Goal: Task Accomplishment & Management: Manage account settings

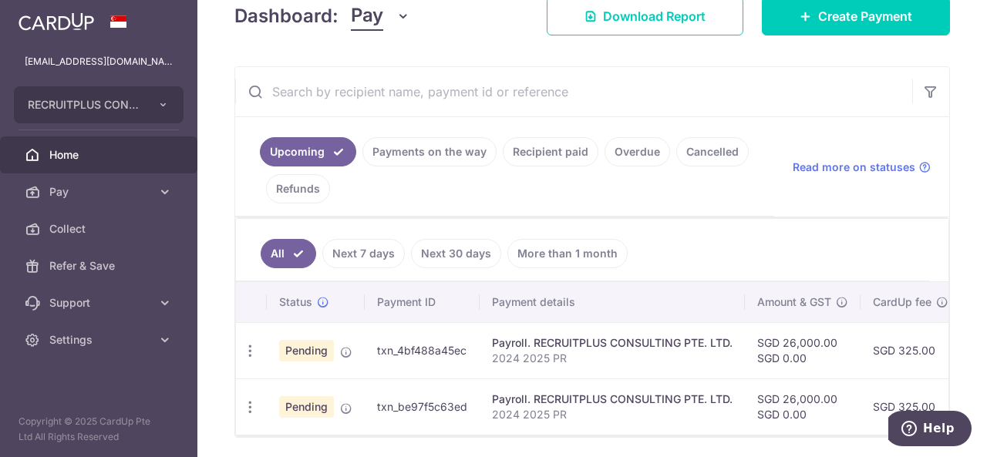
scroll to position [286, 0]
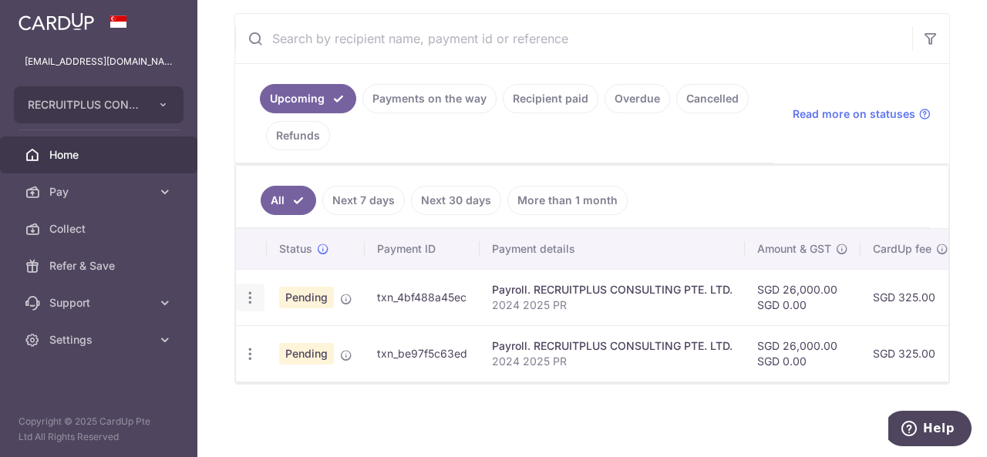
click at [254, 300] on div "Update payment Cancel payment Upload doc" at bounding box center [250, 298] width 29 height 29
click at [234, 287] on div "Upcoming Payments on the way Recipient paid Overdue Cancelled Refunds Read more…" at bounding box center [591, 199] width 715 height 372
click at [244, 290] on icon "button" at bounding box center [250, 298] width 16 height 16
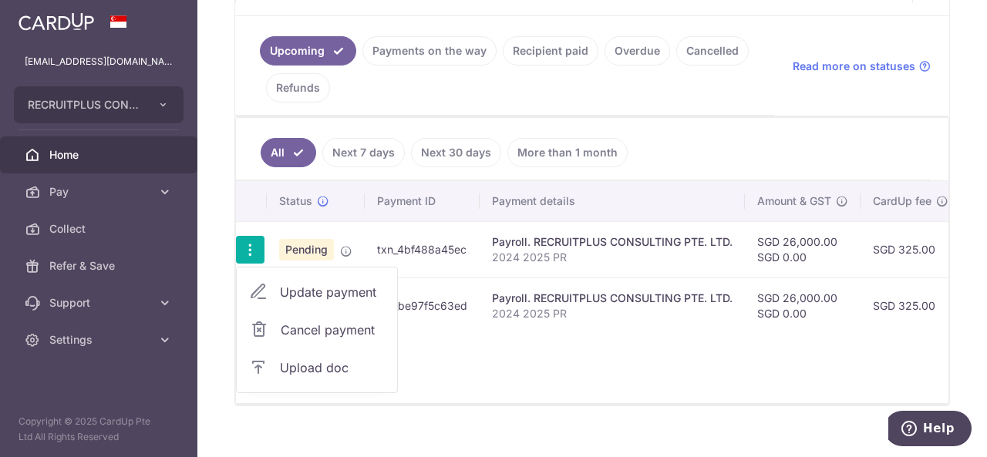
scroll to position [355, 0]
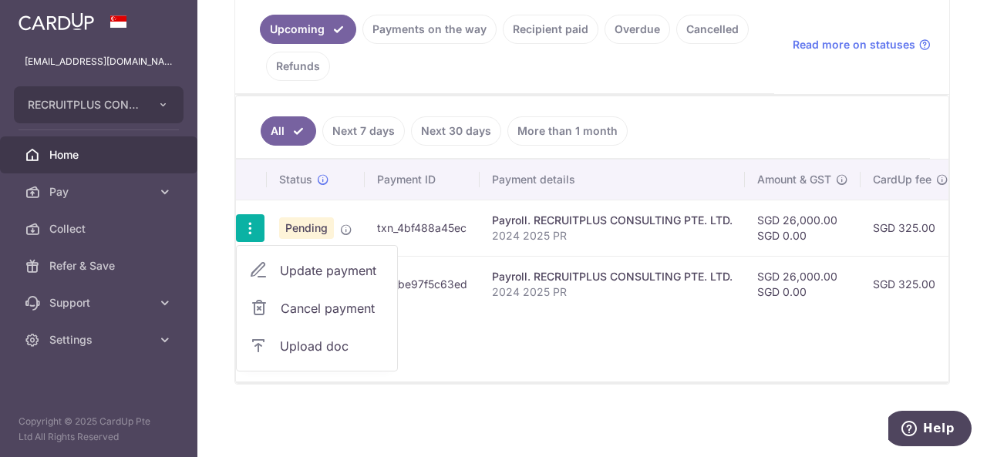
click at [302, 337] on span "Upload doc" at bounding box center [332, 346] width 105 height 18
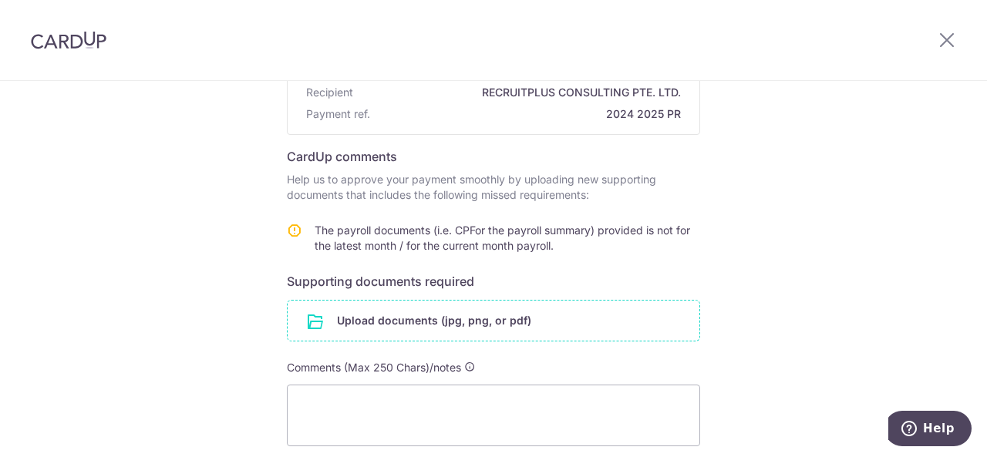
scroll to position [231, 0]
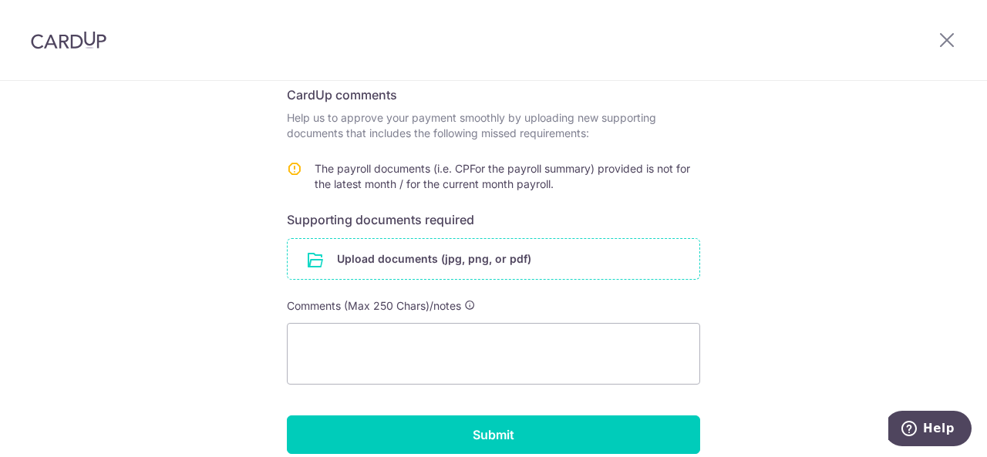
click at [397, 263] on input "file" at bounding box center [494, 259] width 412 height 40
click at [442, 267] on input "file" at bounding box center [494, 259] width 412 height 40
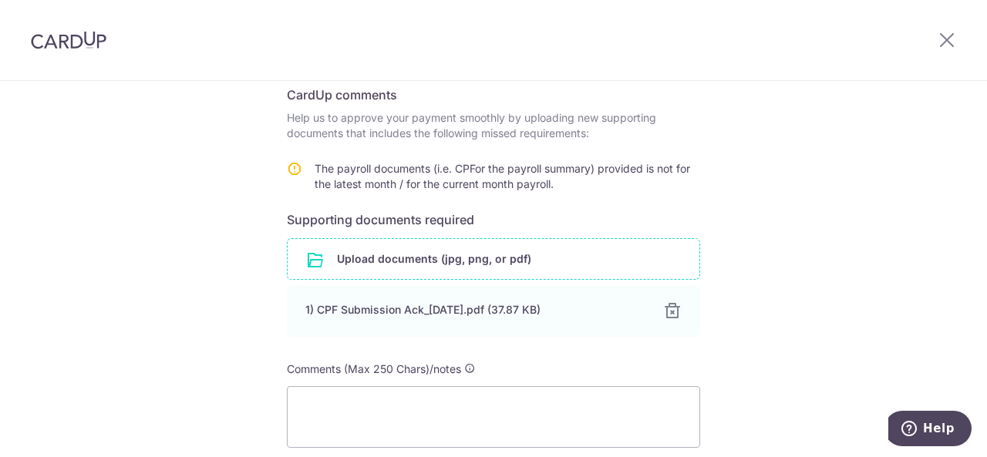
click at [424, 259] on input "file" at bounding box center [494, 259] width 412 height 40
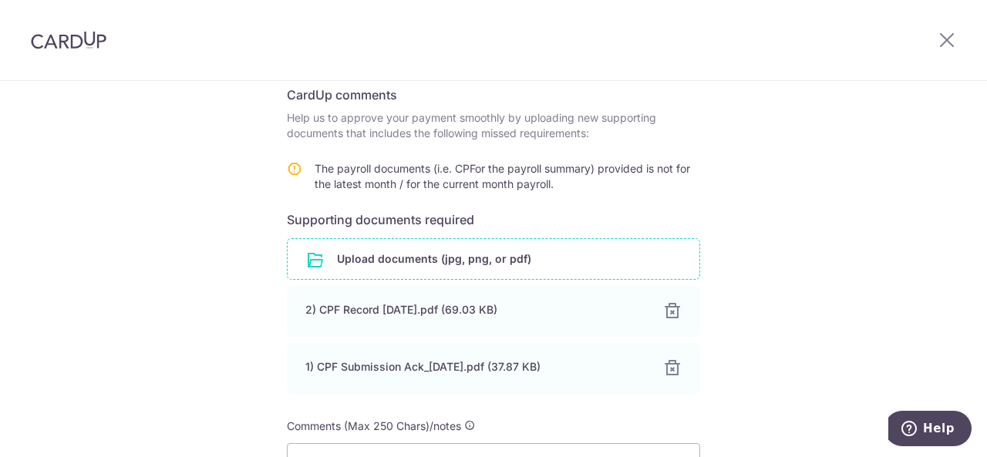
click at [489, 245] on input "file" at bounding box center [494, 259] width 412 height 40
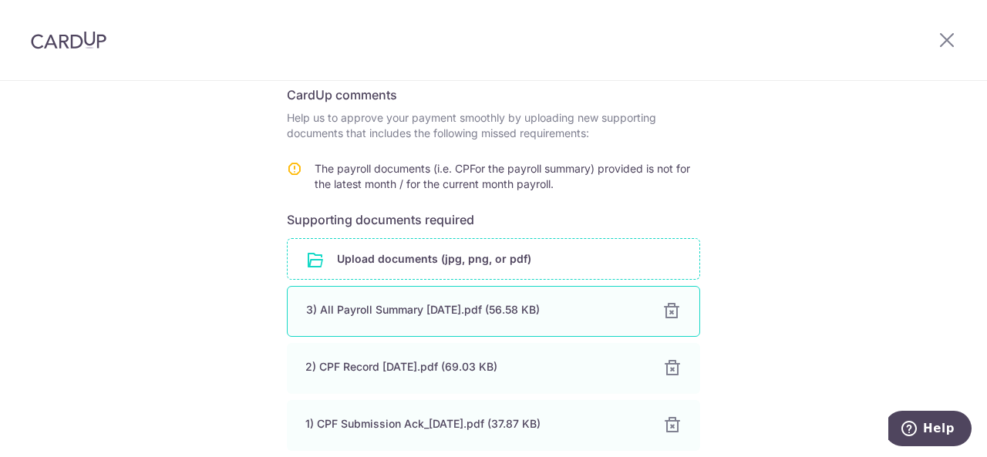
scroll to position [462, 0]
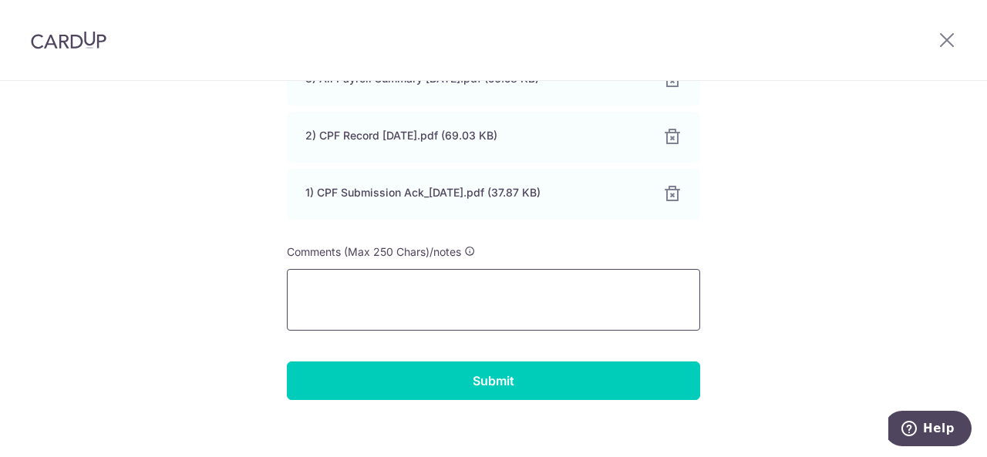
click at [477, 291] on textarea at bounding box center [493, 300] width 413 height 62
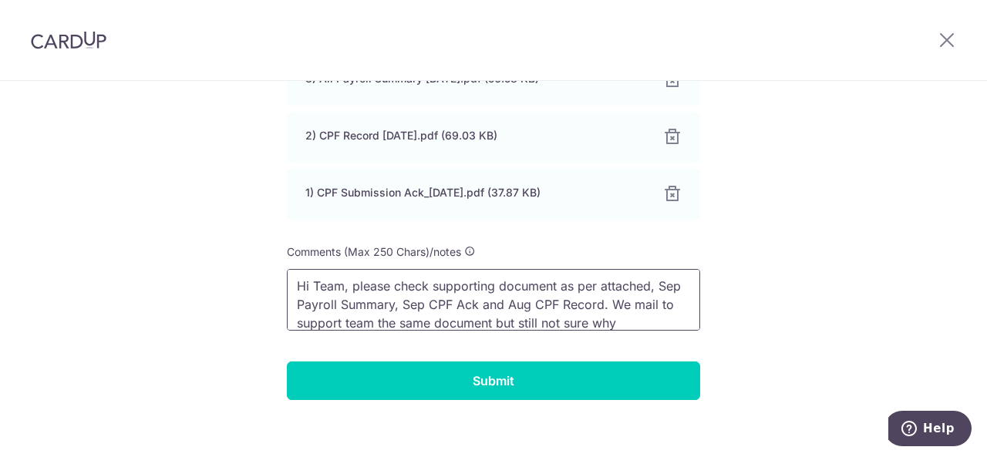
scroll to position [13, 0]
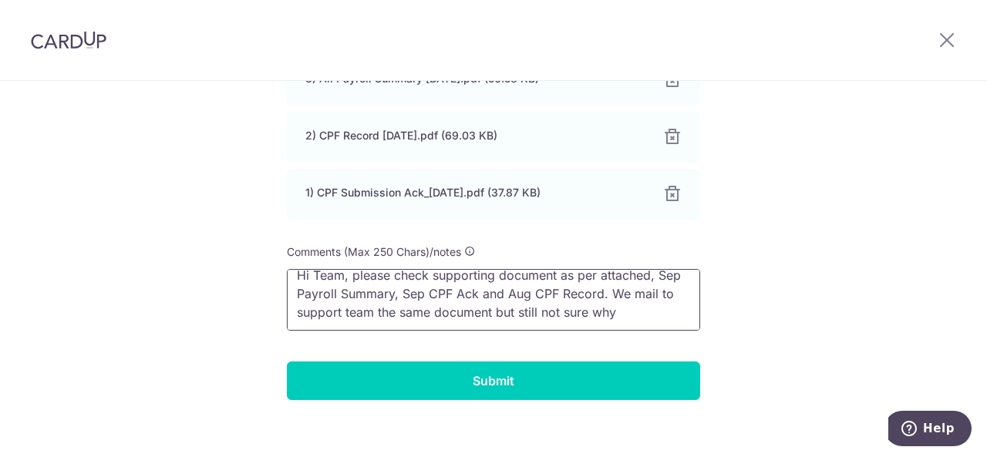
drag, startPoint x: 291, startPoint y: 288, endPoint x: 676, endPoint y: 338, distance: 388.7
click at [676, 338] on form "Payment details Payment ID txn_4bf488a45ec Recipient RECRUITPLUS CONSULTING PTE…" at bounding box center [493, 60] width 413 height 680
click at [666, 300] on textarea "Hi Team, please check supporting document as per attached, Sep Payroll Summary,…" at bounding box center [493, 300] width 413 height 62
click at [661, 311] on textarea "Hi Team, please check supporting document as per attached, Sep Payroll Summary,…" at bounding box center [493, 300] width 413 height 62
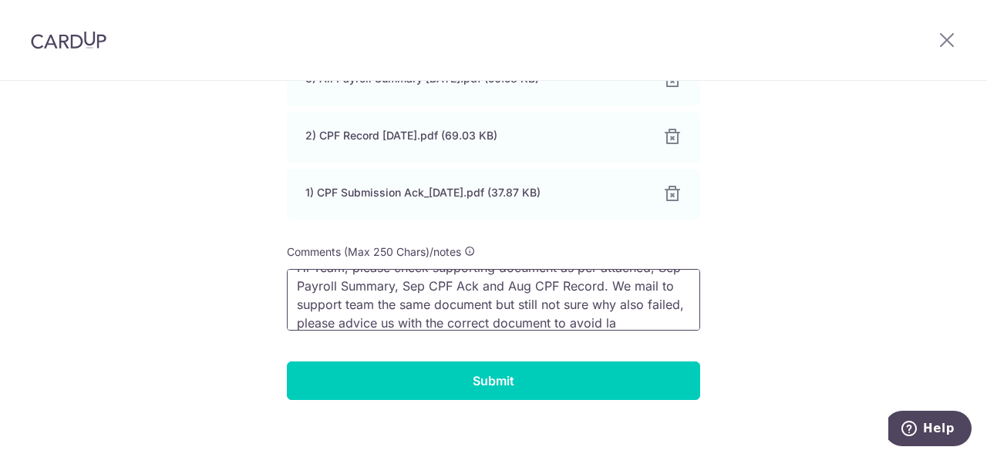
scroll to position [39, 0]
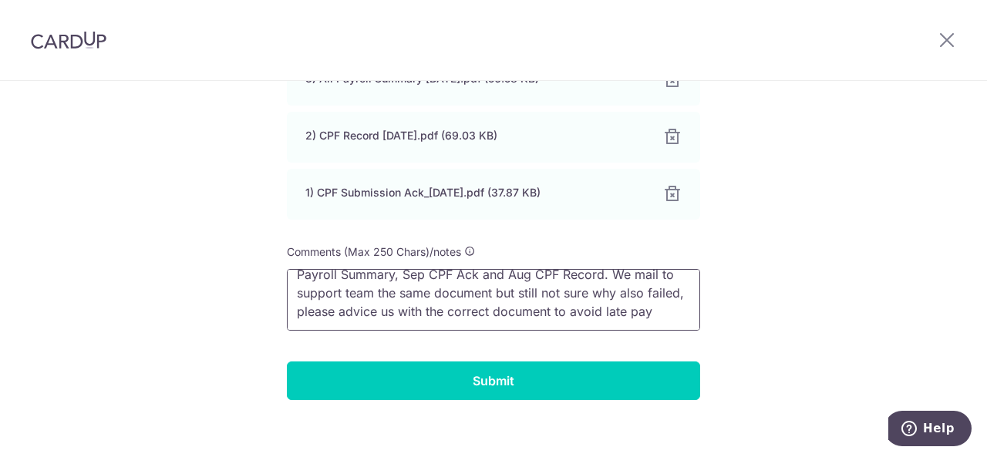
drag, startPoint x: 351, startPoint y: 308, endPoint x: 345, endPoint y: 314, distance: 8.7
click at [345, 314] on textarea "Hi Team, please check supporting document as per attached, Sep Payroll Summary,…" at bounding box center [493, 300] width 413 height 62
click at [359, 328] on textarea "Hi Team, please check supporting document as per attached, Sep Payroll Summary,…" at bounding box center [493, 300] width 413 height 62
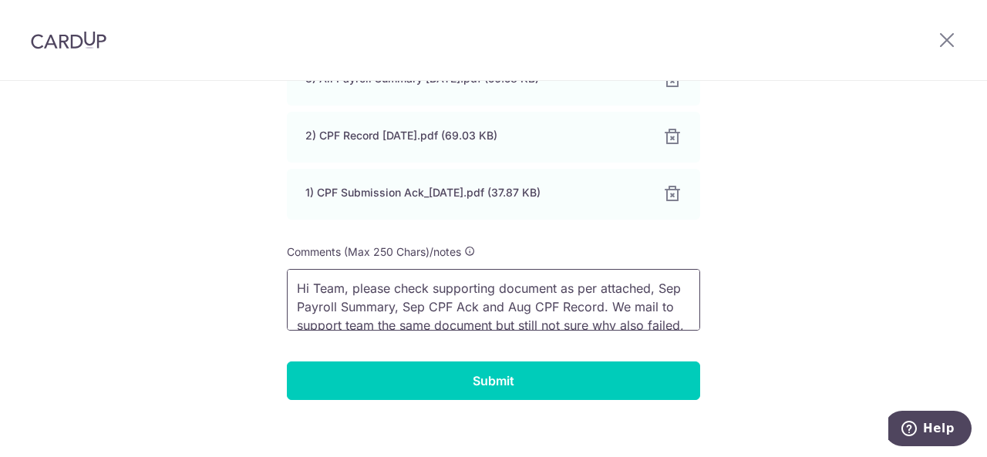
drag, startPoint x: 348, startPoint y: 323, endPoint x: 274, endPoint y: 248, distance: 105.2
click at [274, 248] on div "Help us verify your payment Payment details Payment ID txn_4bf488a45ec Recipien…" at bounding box center [493, 45] width 987 height 854
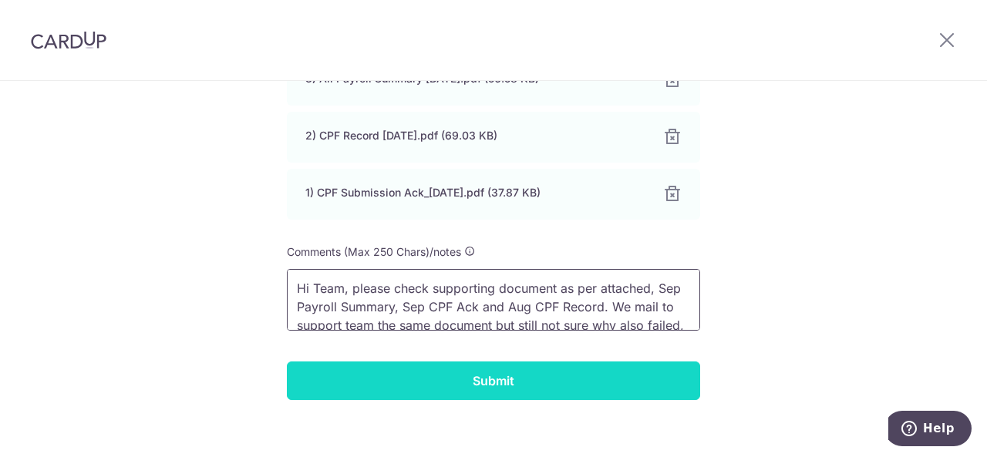
type textarea "Hi Team, please check supporting document as per attached, Sep Payroll Summary,…"
click at [560, 391] on input "Submit" at bounding box center [493, 381] width 413 height 39
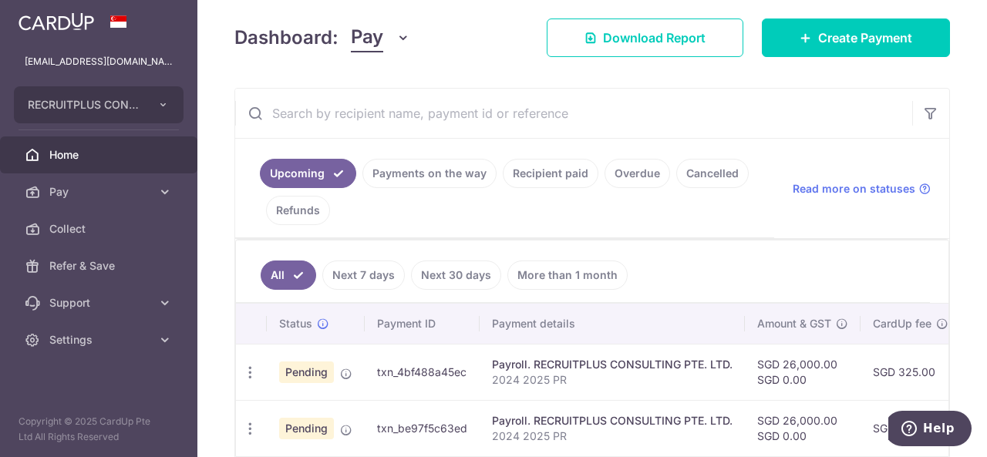
scroll to position [336, 0]
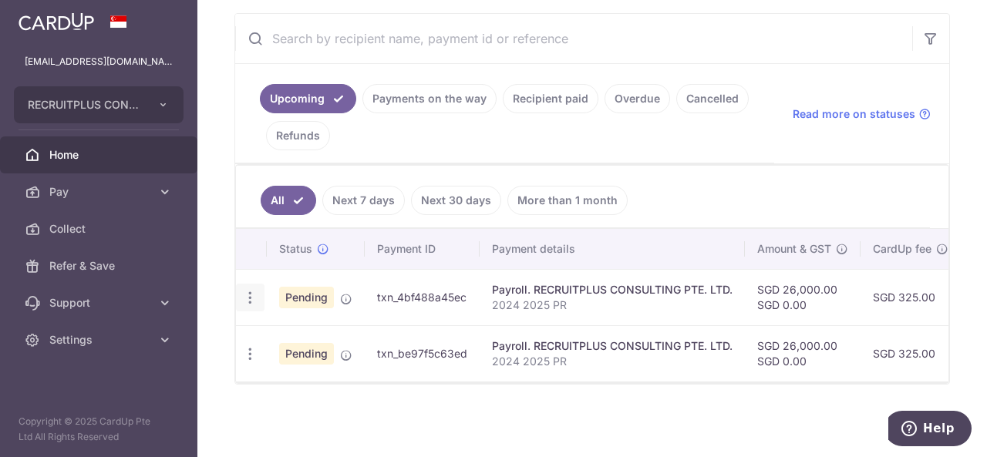
click at [249, 300] on div "Update payment Cancel payment Upload doc" at bounding box center [250, 298] width 29 height 29
click at [244, 290] on icon "button" at bounding box center [250, 298] width 16 height 16
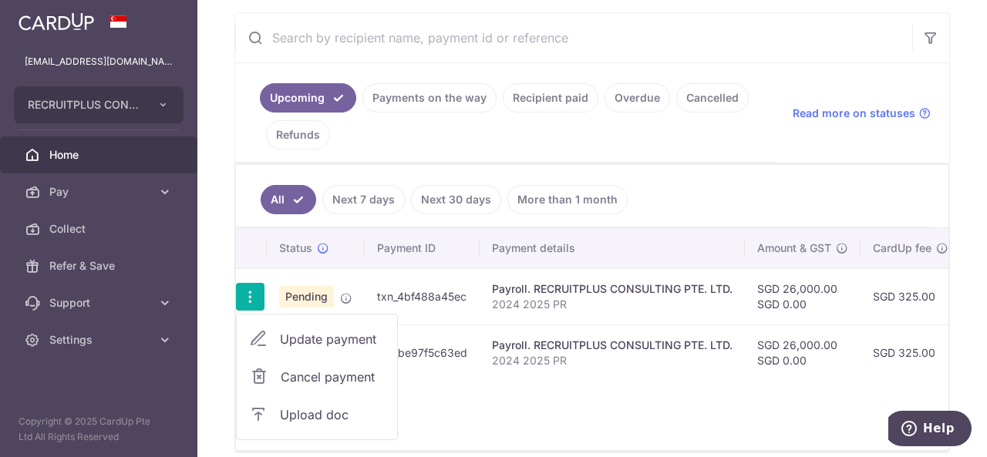
click at [313, 415] on span "Upload doc" at bounding box center [332, 414] width 105 height 18
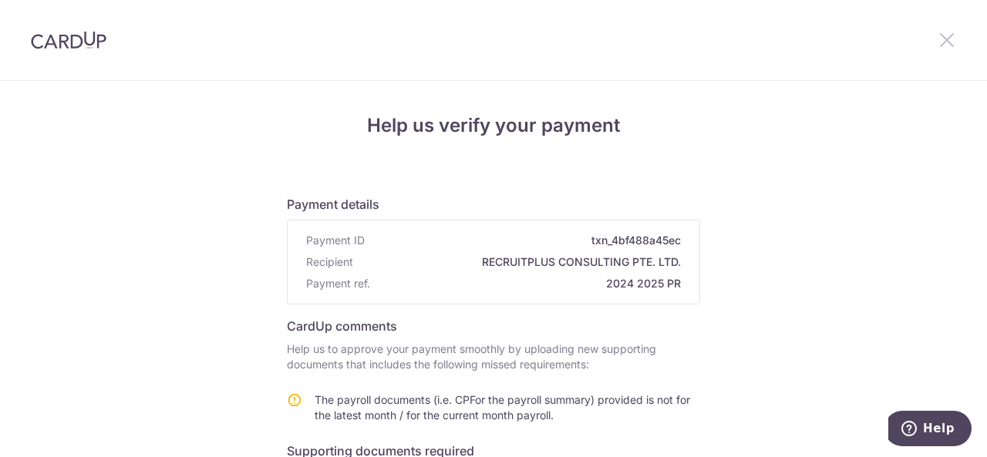
click at [948, 49] on icon at bounding box center [946, 39] width 18 height 19
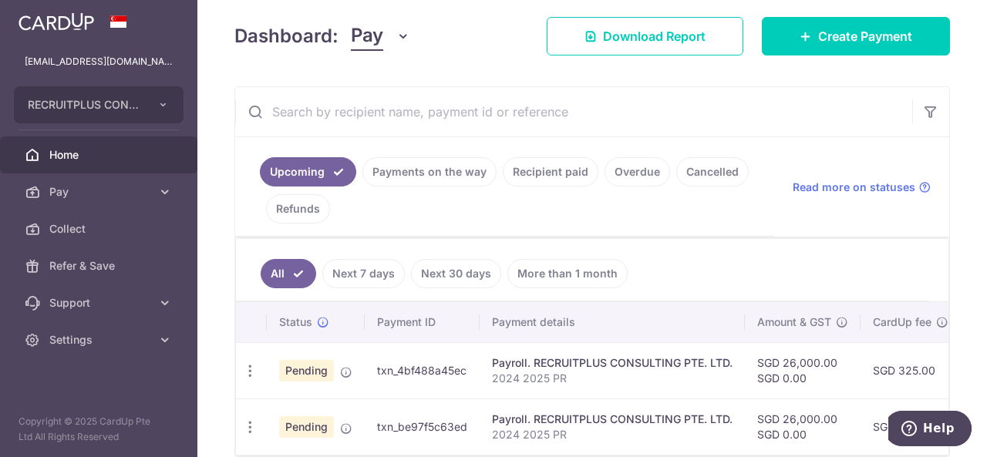
scroll to position [267, 0]
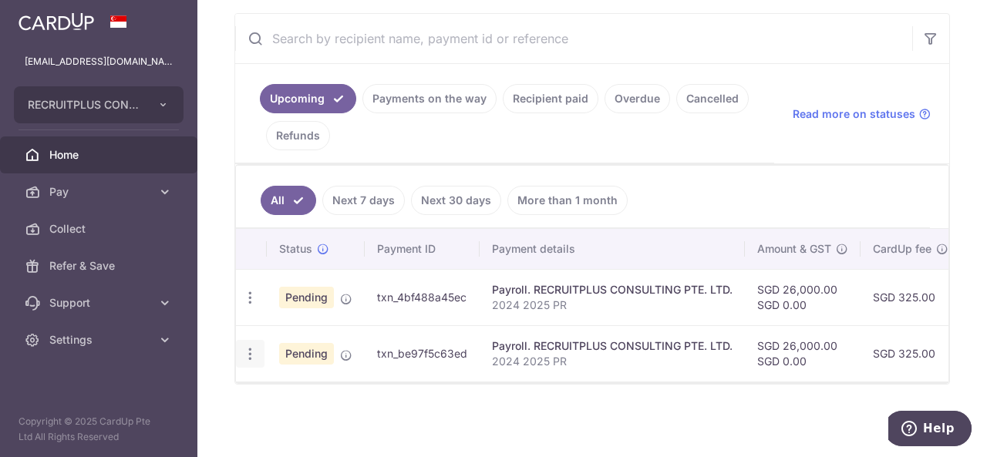
click at [245, 346] on icon "button" at bounding box center [250, 354] width 16 height 16
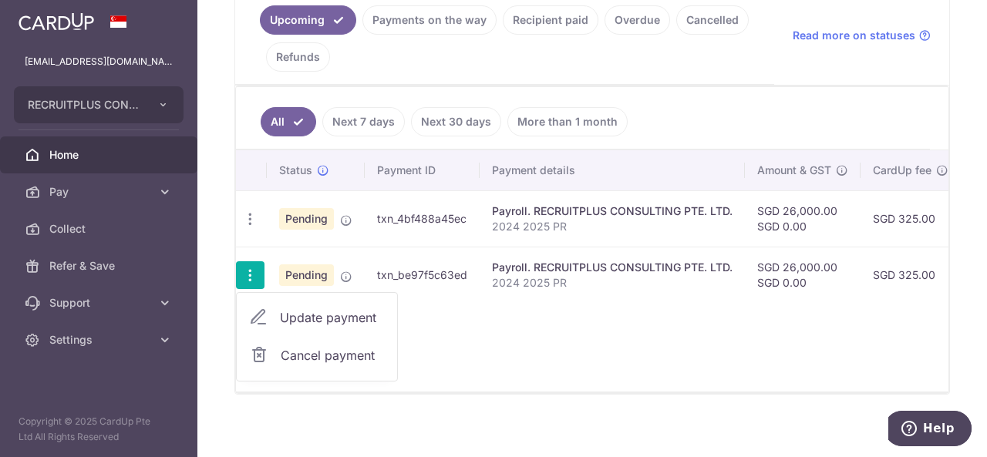
click at [526, 360] on div "Status Payment ID Payment details Amount & GST CardUp fee Total amt. Charge dat…" at bounding box center [592, 270] width 712 height 241
